Goal: Information Seeking & Learning: Compare options

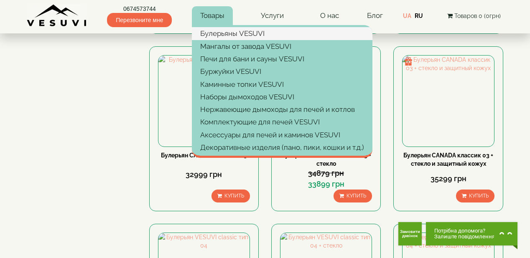
click at [219, 32] on link "Булерьяны VESUVI" at bounding box center [282, 33] width 181 height 13
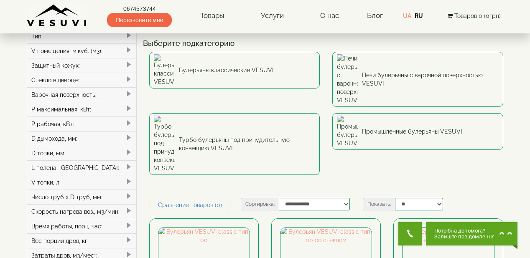
scroll to position [67, 0]
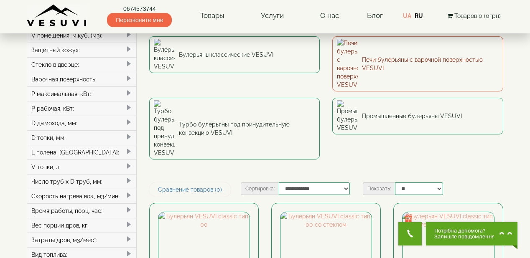
click at [390, 50] on link "Печи булерьяны с варочной поверхностью VESUVI" at bounding box center [417, 63] width 171 height 55
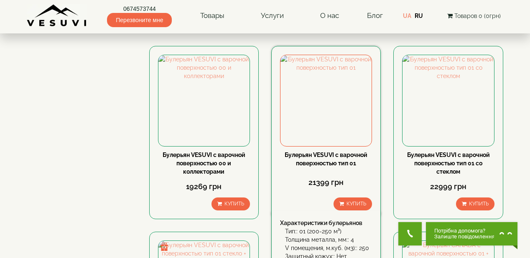
scroll to position [435, 0]
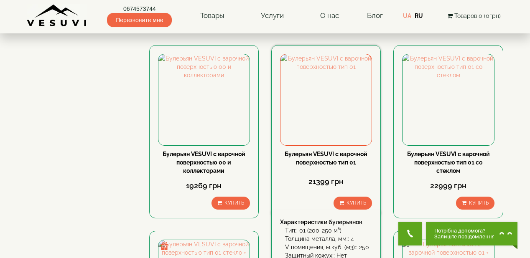
click at [345, 157] on link "Булерьян VESUVI с варочной поверхностью тип 01" at bounding box center [326, 158] width 83 height 15
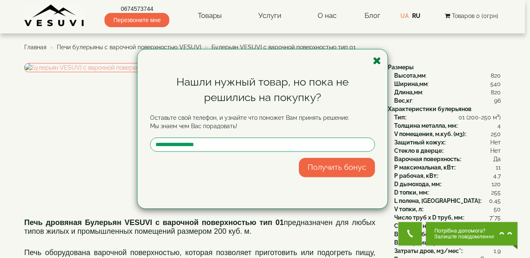
click at [381, 60] on icon "button" at bounding box center [377, 61] width 8 height 10
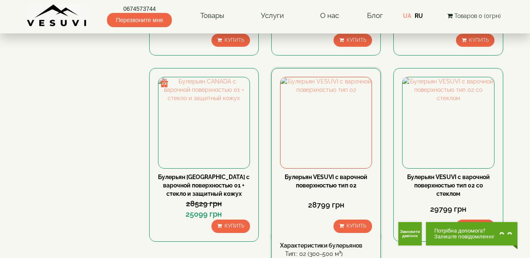
scroll to position [769, 0]
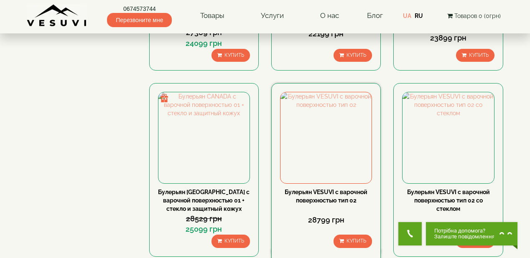
click at [337, 196] on div "Булерьян VESUVI с варочной поверхностью тип 02" at bounding box center [326, 196] width 92 height 17
click at [335, 191] on link "Булерьян VESUVI с варочной поверхностью тип 02" at bounding box center [326, 196] width 83 height 15
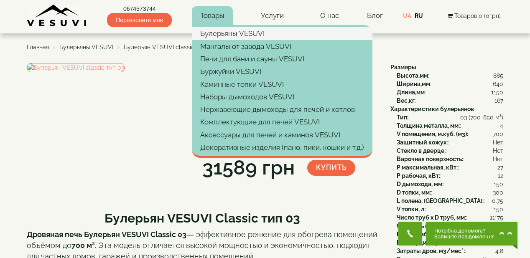
click at [221, 33] on link "Булерьяны VESUVI" at bounding box center [282, 33] width 181 height 13
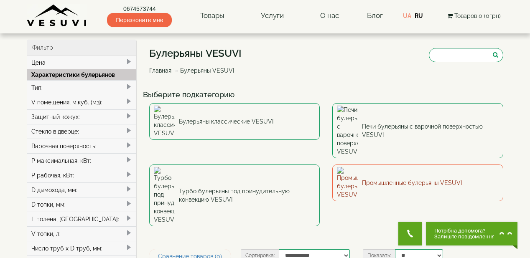
click at [410, 165] on link "Промышленные булерьяны VESUVI" at bounding box center [417, 183] width 171 height 37
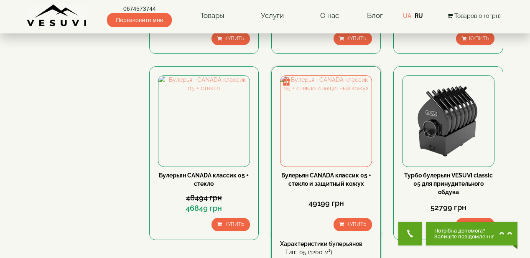
scroll to position [903, 0]
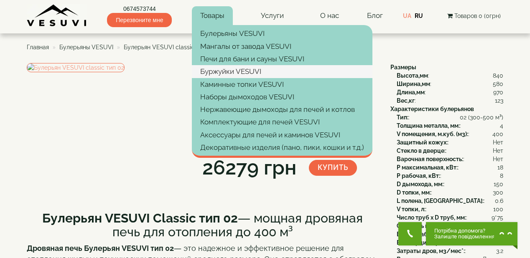
click at [231, 69] on link "Буржуйки VESUVI" at bounding box center [282, 71] width 181 height 13
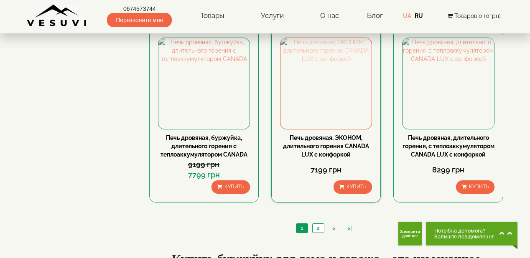
scroll to position [937, 0]
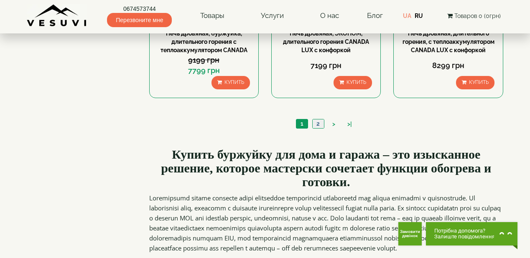
click at [318, 128] on link "2" at bounding box center [318, 124] width 12 height 9
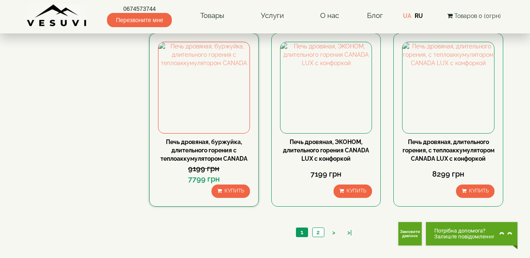
scroll to position [836, 0]
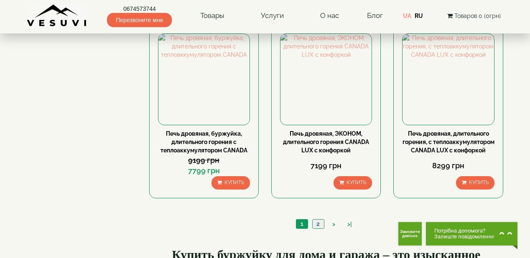
click at [319, 229] on link "2" at bounding box center [318, 224] width 12 height 9
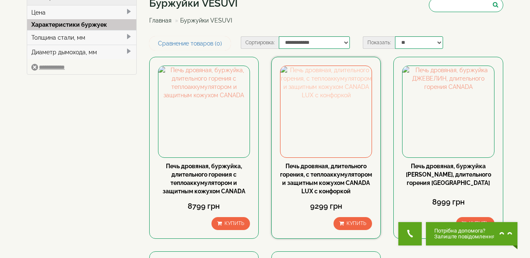
scroll to position [67, 0]
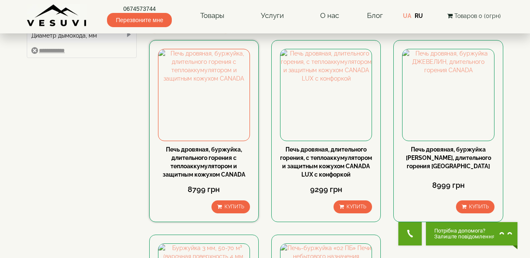
drag, startPoint x: 217, startPoint y: 153, endPoint x: 201, endPoint y: 162, distance: 18.2
